Goal: Check status

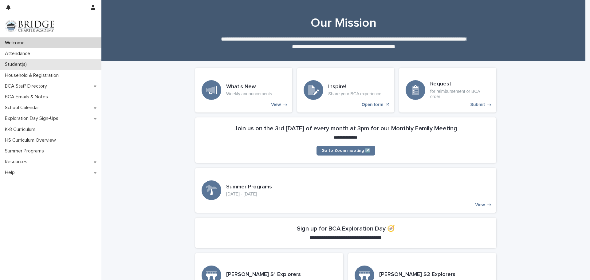
click at [31, 61] on div "Student(s)" at bounding box center [50, 64] width 101 height 11
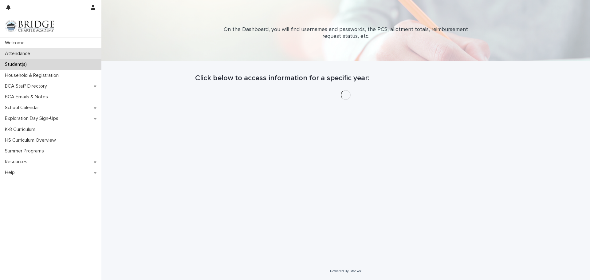
click at [43, 53] on div "Attendance" at bounding box center [50, 53] width 101 height 11
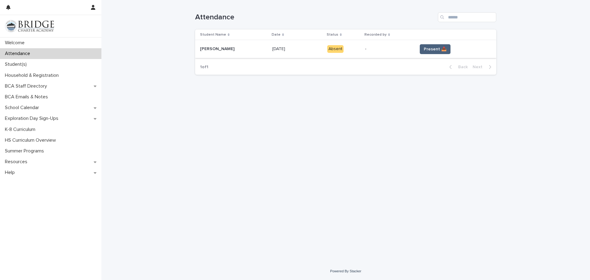
click at [428, 48] on span "Present 📥" at bounding box center [435, 49] width 23 height 6
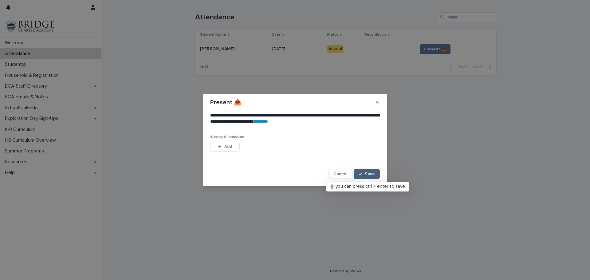
click at [366, 170] on button "Save" at bounding box center [366, 174] width 26 height 10
